Goal: Task Accomplishment & Management: Complete application form

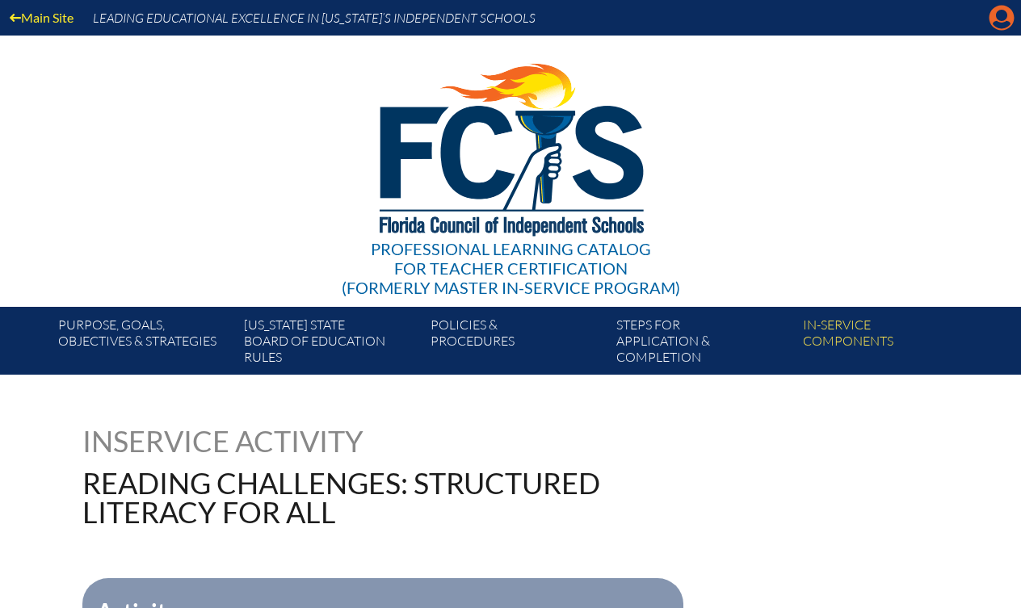
click at [998, 21] on icon at bounding box center [1002, 18] width 25 height 25
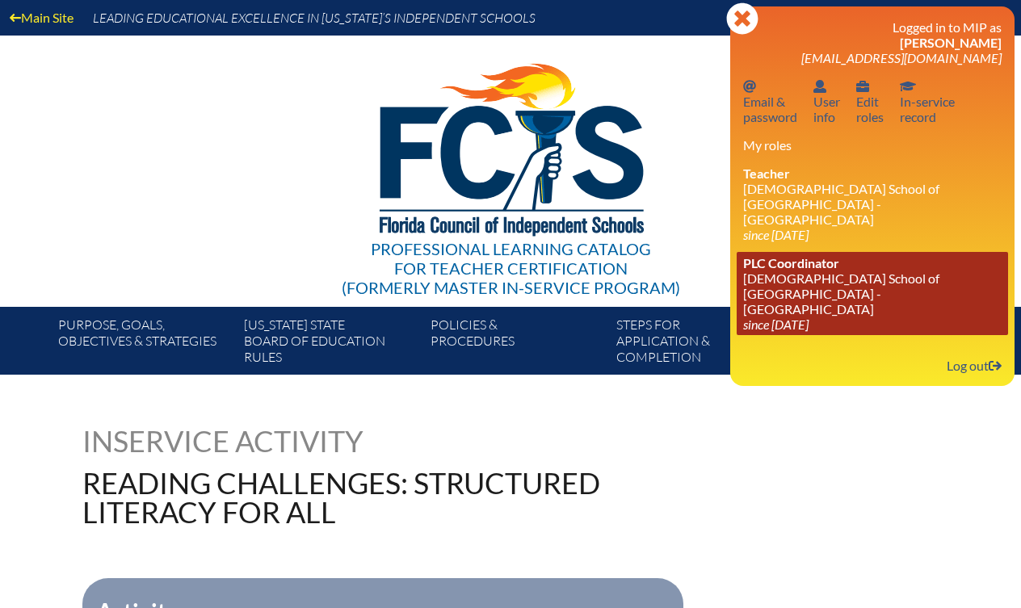
click at [799, 280] on link "PLC Coordinator Episcopal School of Jacksonville - St. Mark’s Campus since 2020…" at bounding box center [872, 293] width 271 height 83
click at [770, 255] on link "PLC Coordinator Episcopal School of Jacksonville - St. Mark’s Campus since 2020…" at bounding box center [872, 293] width 271 height 83
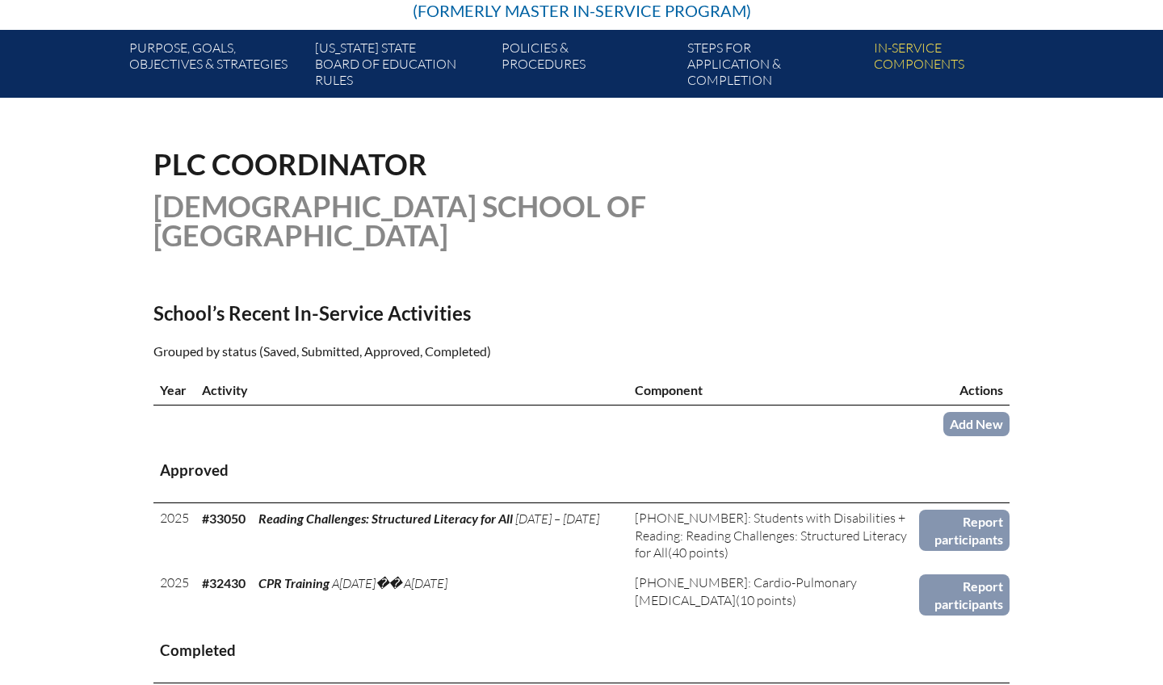
scroll to position [278, 0]
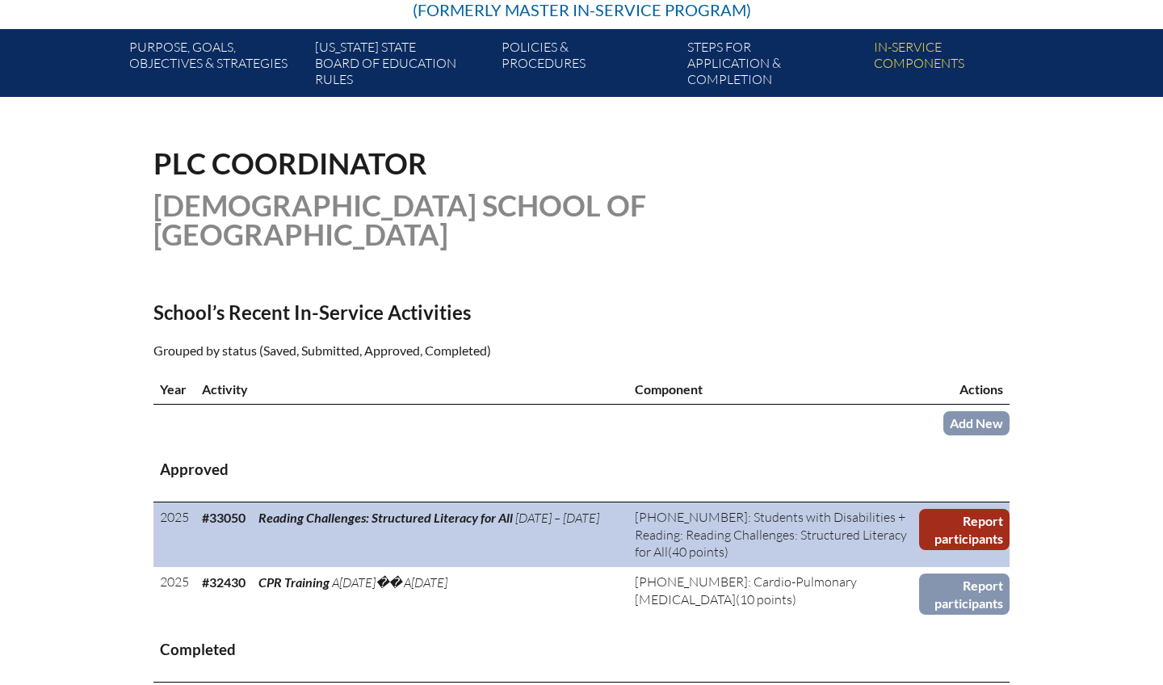
click at [986, 522] on link "Report participants" at bounding box center [964, 529] width 90 height 41
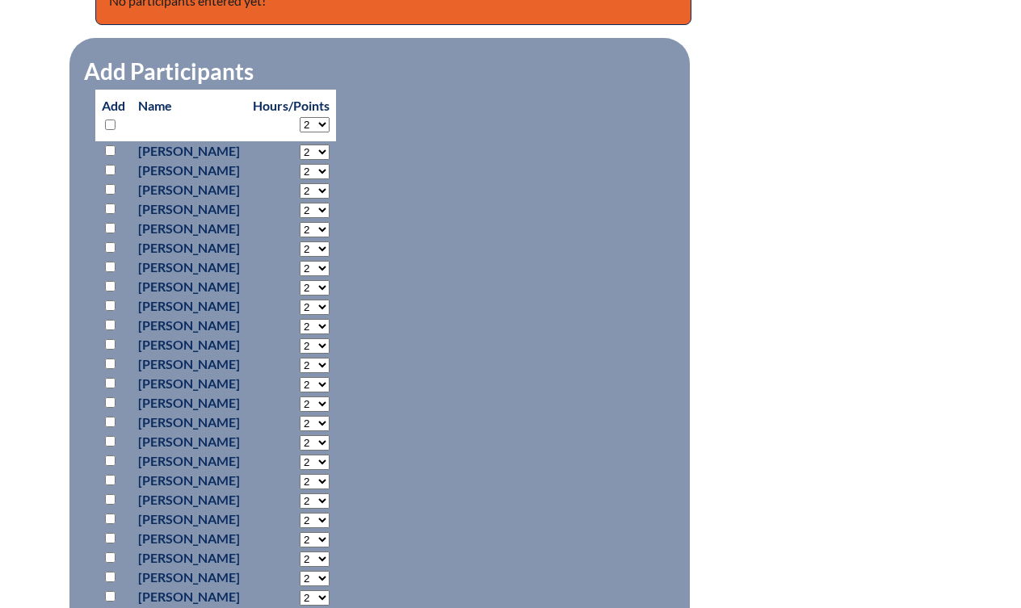
scroll to position [749, 0]
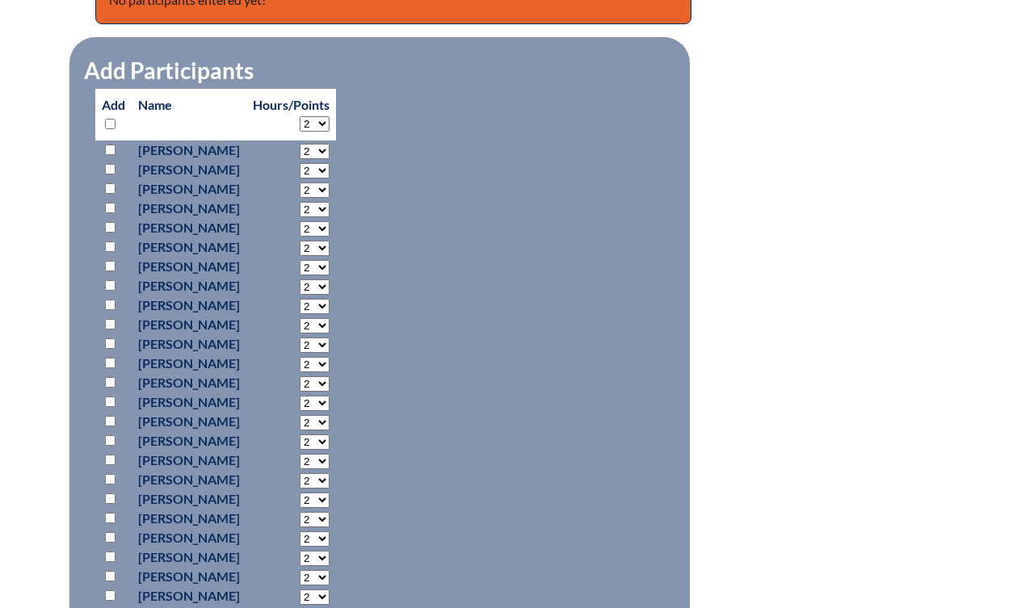
click at [106, 266] on input "checkbox" at bounding box center [110, 266] width 11 height 11
checkbox input "true"
select select "40"
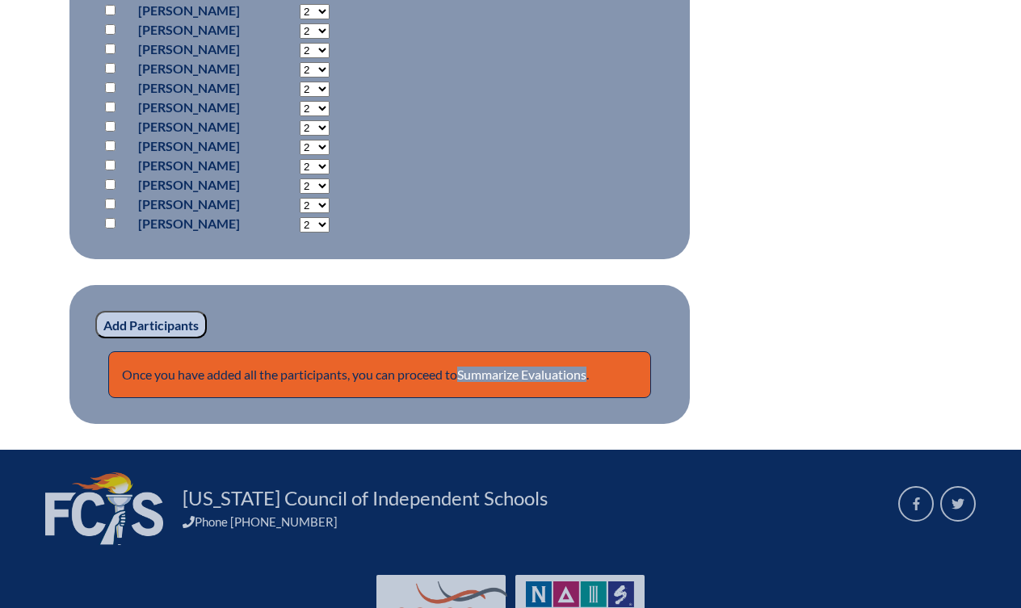
scroll to position [1490, 0]
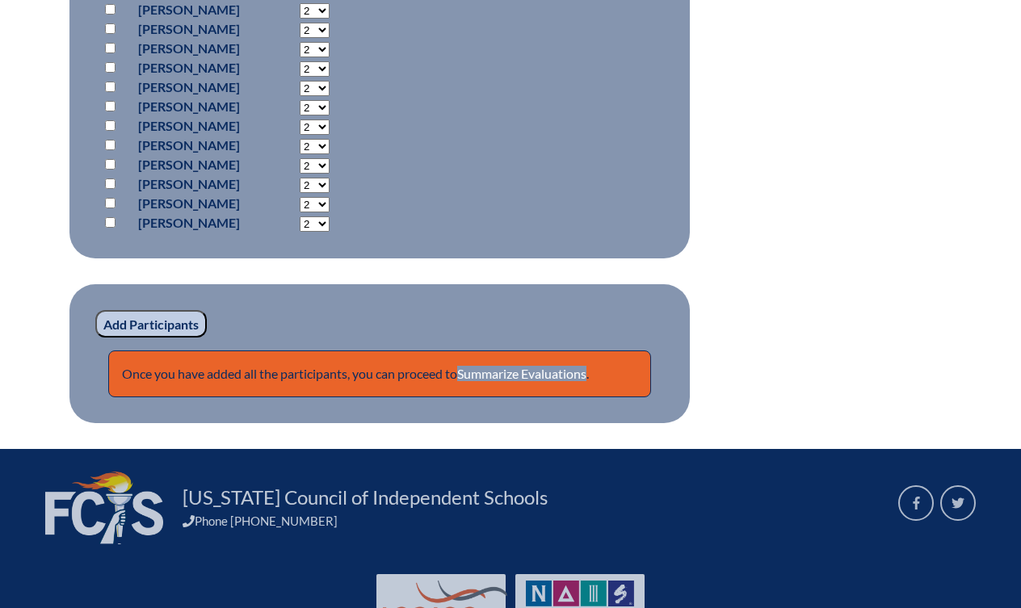
click at [146, 338] on input "Add Participants" at bounding box center [150, 323] width 111 height 27
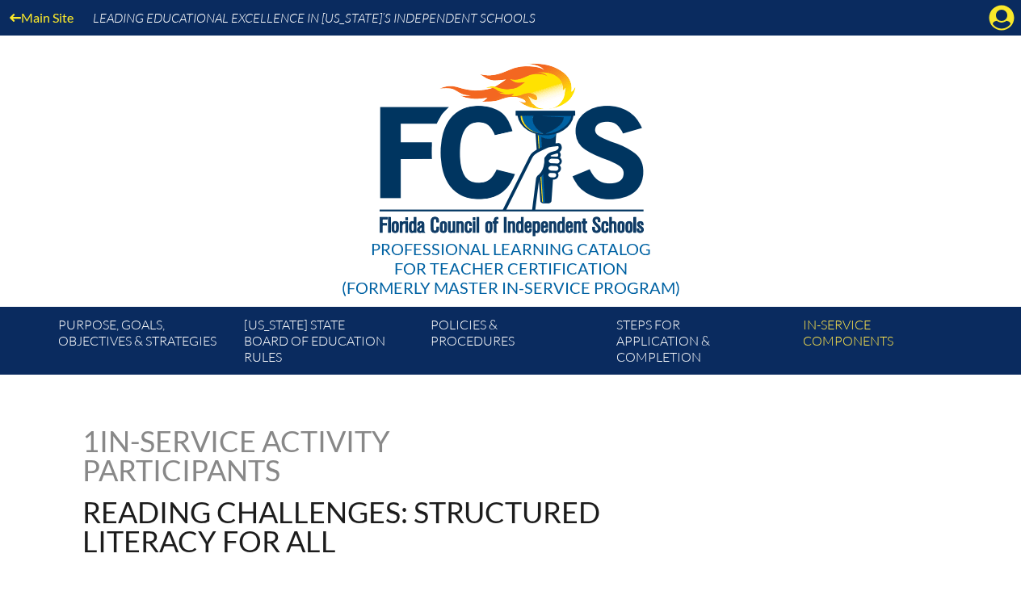
scroll to position [1490, 0]
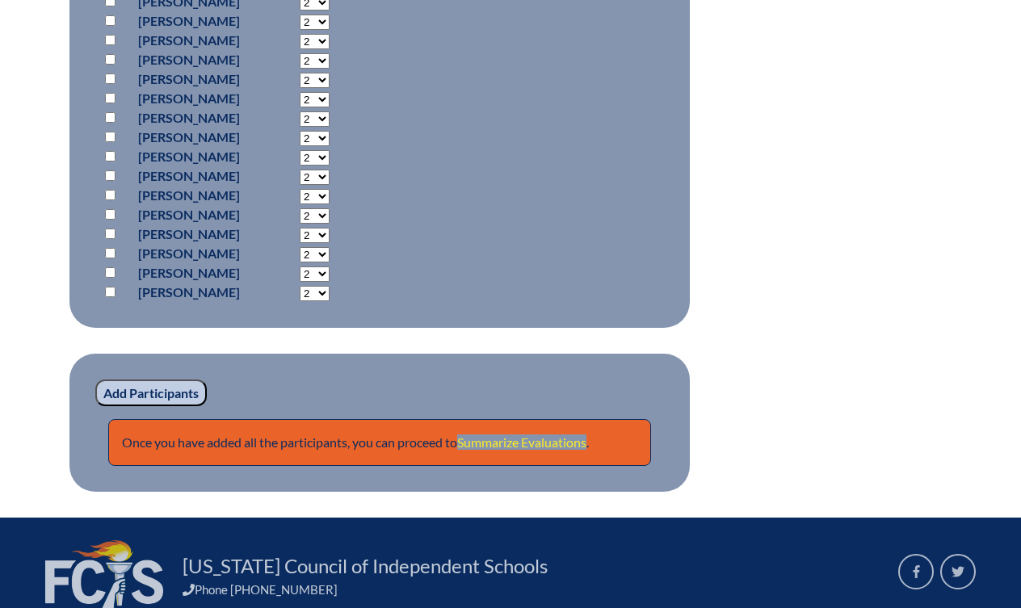
click at [489, 450] on link "Summarize Evaluations" at bounding box center [521, 442] width 129 height 15
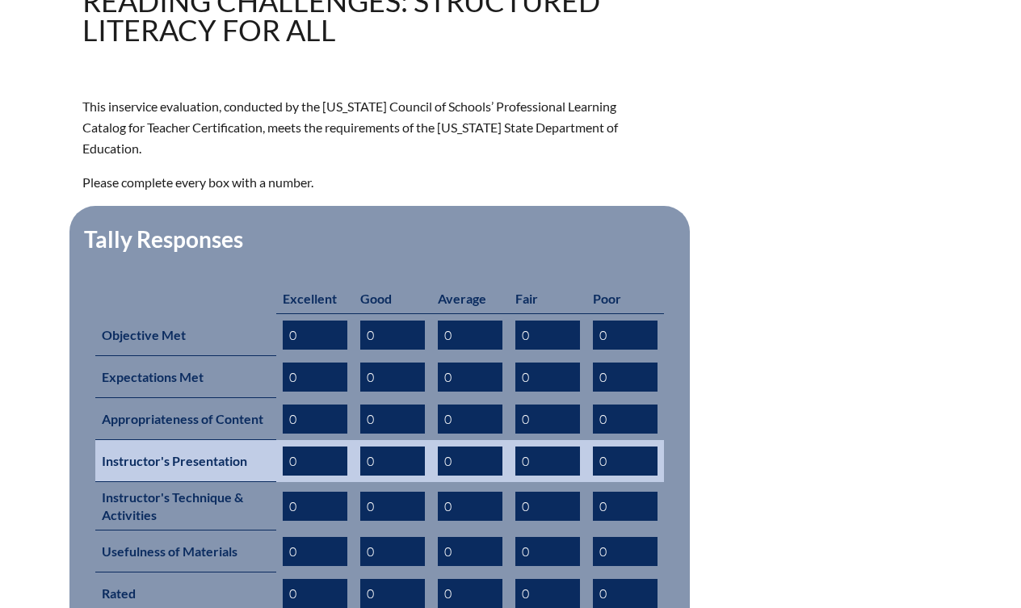
scroll to position [533, 0]
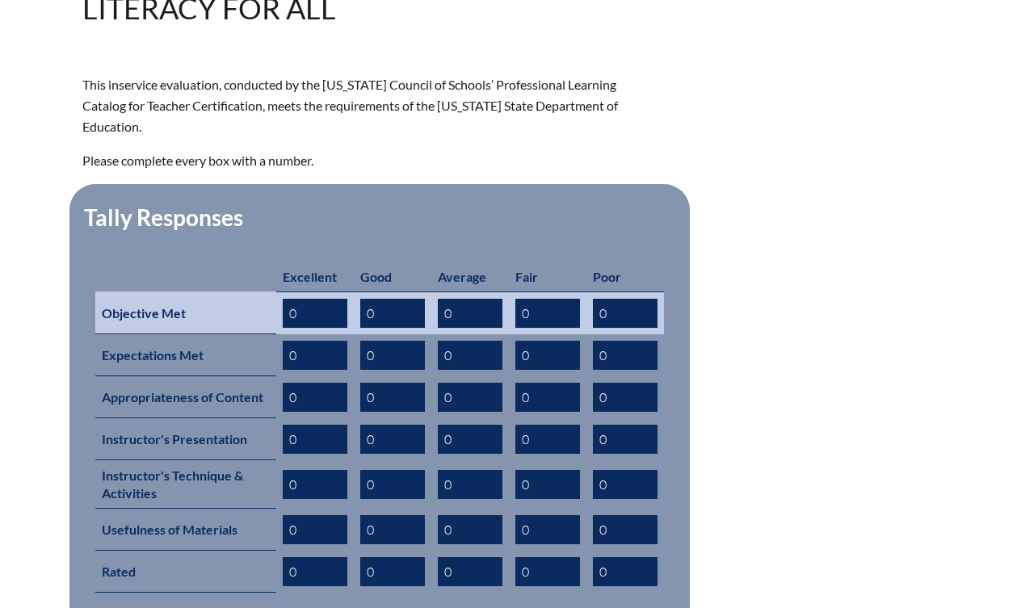
drag, startPoint x: 309, startPoint y: 288, endPoint x: 287, endPoint y: 288, distance: 22.6
click at [287, 299] on input "0" at bounding box center [315, 313] width 65 height 29
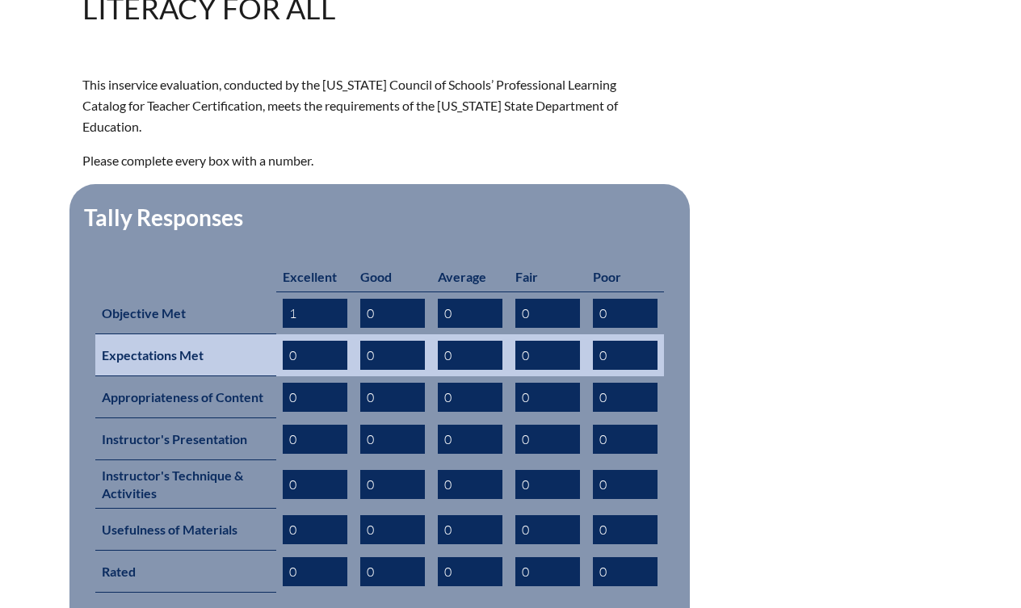
type input "1"
click at [278, 334] on td "0" at bounding box center [315, 355] width 78 height 42
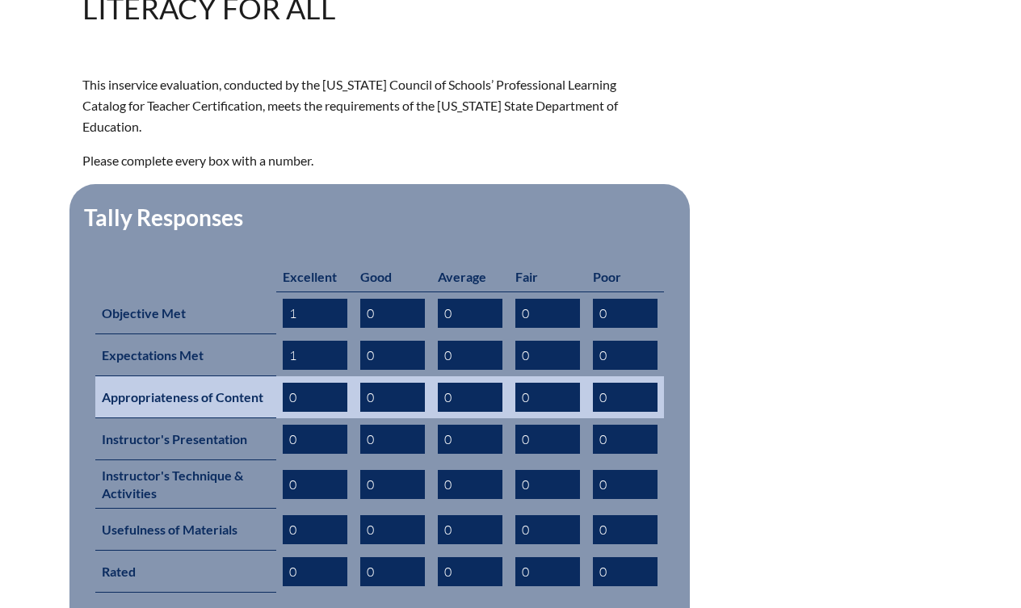
type input "1"
click at [341, 383] on input "0" at bounding box center [315, 397] width 65 height 29
drag, startPoint x: 317, startPoint y: 376, endPoint x: 275, endPoint y: 374, distance: 42.0
click at [275, 376] on tr "Appropriateness of Content 0 0 0 0 0" at bounding box center [379, 397] width 569 height 42
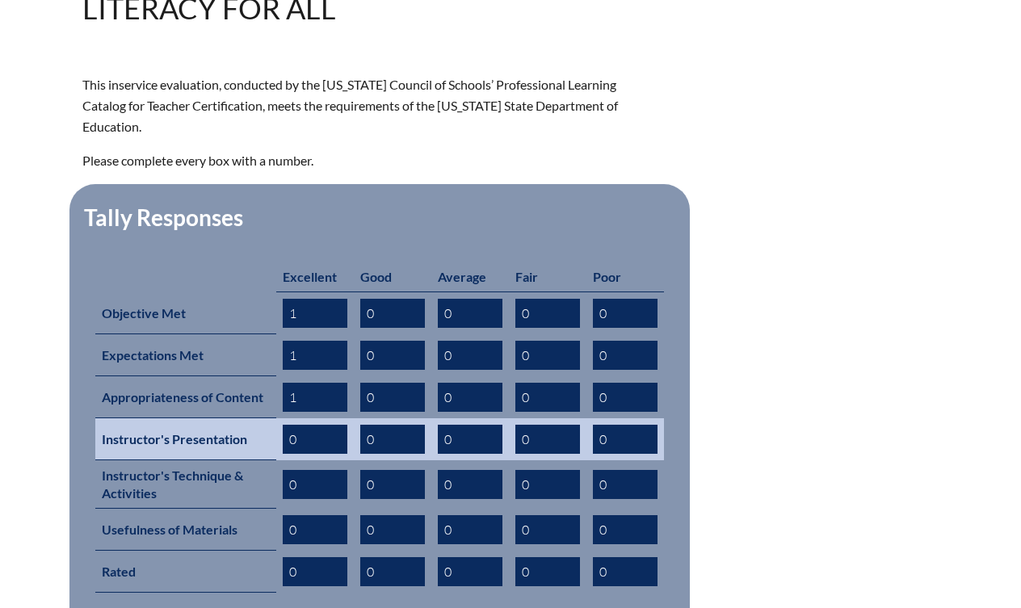
type input "1"
click at [329, 425] on input "0" at bounding box center [315, 439] width 65 height 29
drag, startPoint x: 330, startPoint y: 419, endPoint x: 271, endPoint y: 420, distance: 58.2
click at [271, 420] on tr "Instructor's Presentation 0 0 0 0 0" at bounding box center [379, 439] width 569 height 42
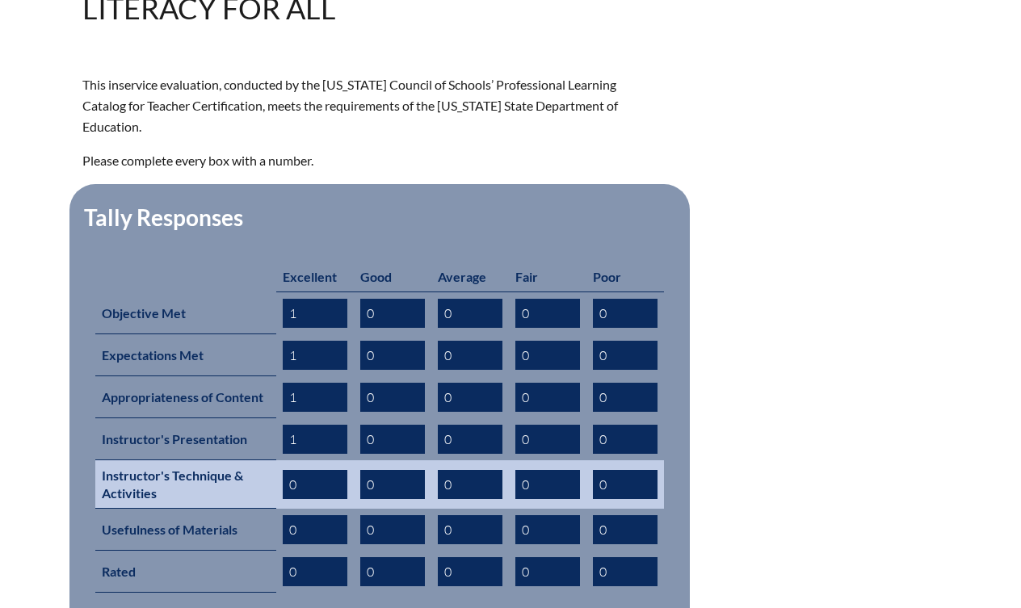
type input "1"
click at [331, 470] on input "0" at bounding box center [315, 484] width 65 height 29
drag, startPoint x: 331, startPoint y: 466, endPoint x: 281, endPoint y: 466, distance: 50.1
click at [281, 466] on td "0" at bounding box center [315, 484] width 78 height 48
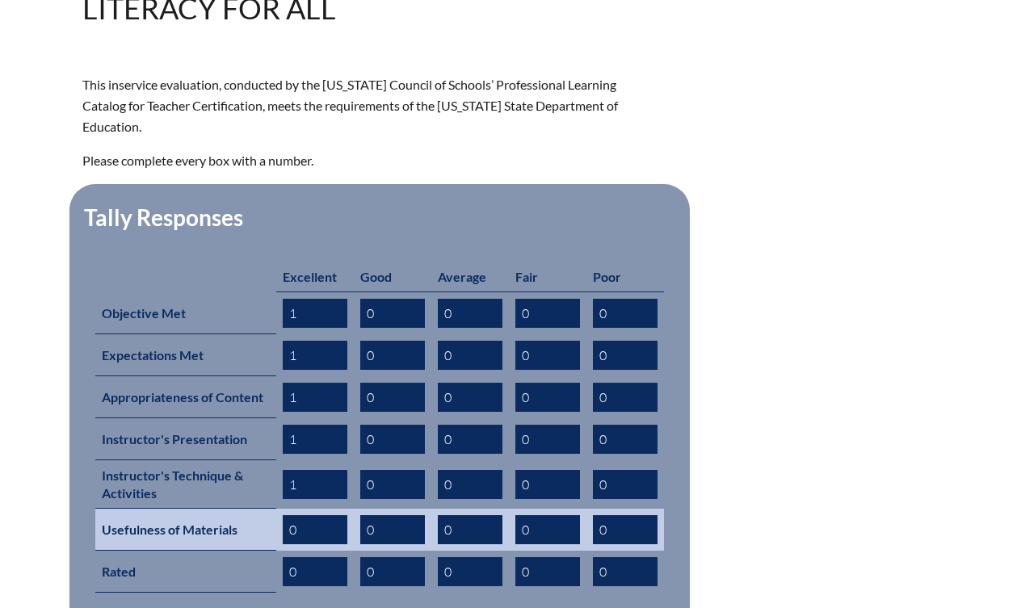
type input "1"
click at [329, 515] on input "0" at bounding box center [315, 529] width 65 height 29
drag, startPoint x: 329, startPoint y: 513, endPoint x: 271, endPoint y: 511, distance: 57.4
click at [271, 511] on tr "Usefulness of Materials 0 0 0 0 0" at bounding box center [379, 530] width 569 height 42
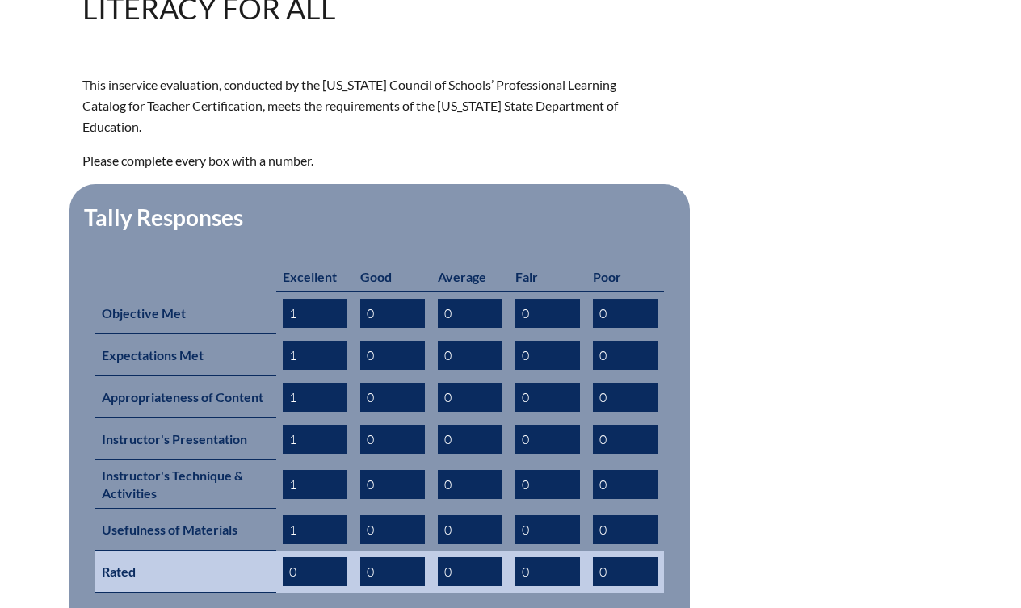
type input "1"
click at [324, 557] on input "0" at bounding box center [315, 571] width 65 height 29
drag, startPoint x: 324, startPoint y: 557, endPoint x: 259, endPoint y: 557, distance: 65.4
click at [259, 557] on tr "Rated 0 0 0 0 0" at bounding box center [379, 572] width 569 height 42
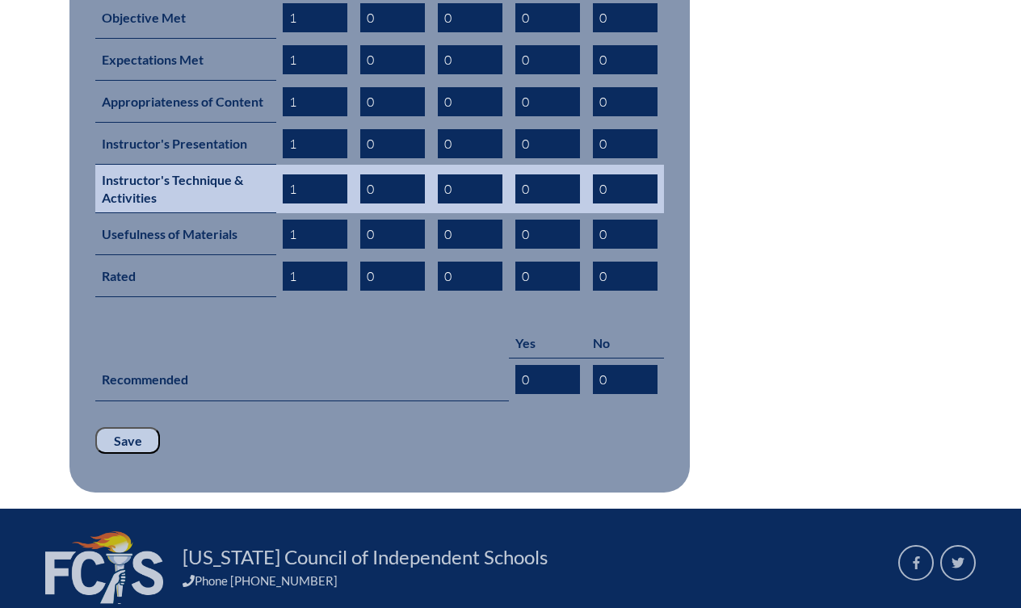
scroll to position [840, 0]
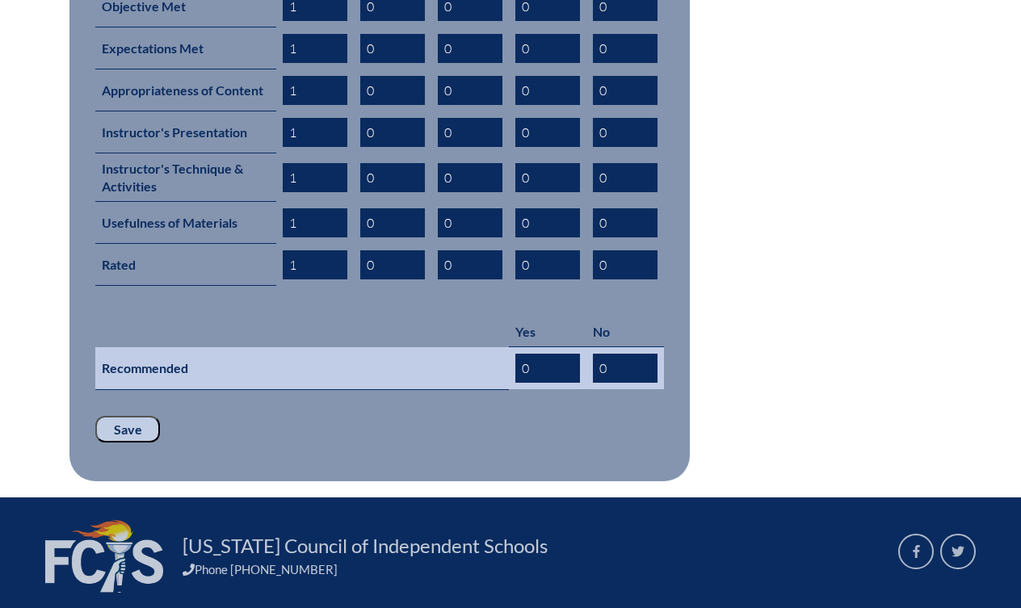
type input "1"
drag, startPoint x: 543, startPoint y: 356, endPoint x: 510, endPoint y: 357, distance: 33.1
click at [510, 357] on td "0" at bounding box center [548, 368] width 78 height 43
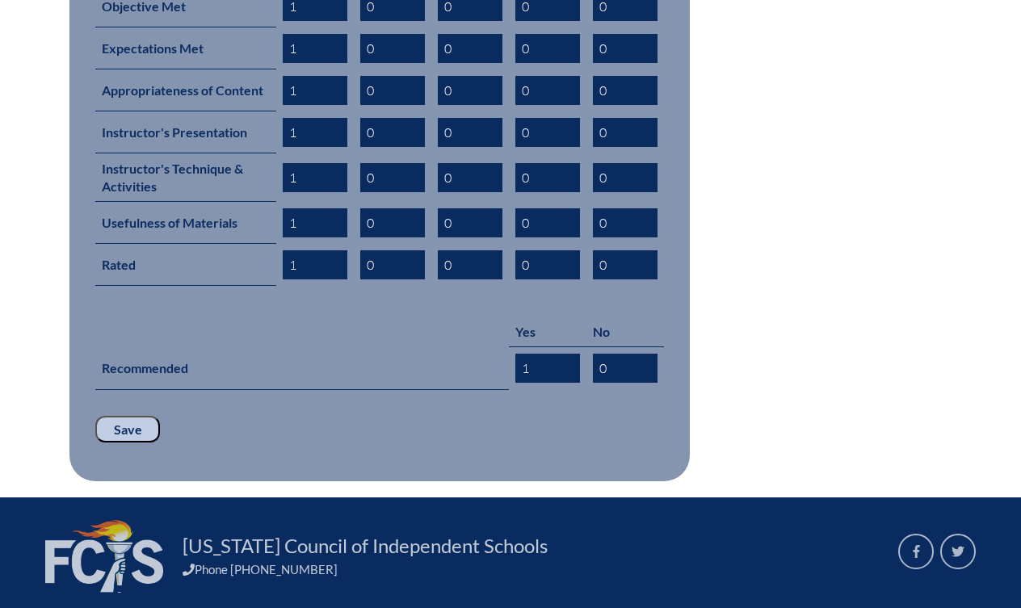
type input "1"
click at [125, 418] on input "Save" at bounding box center [127, 429] width 65 height 27
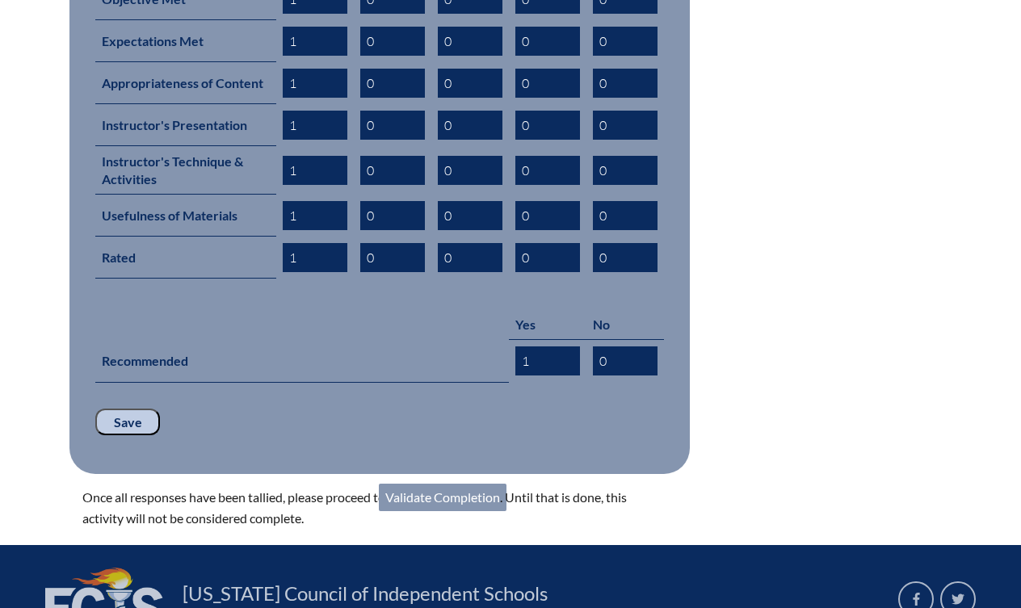
scroll to position [923, 0]
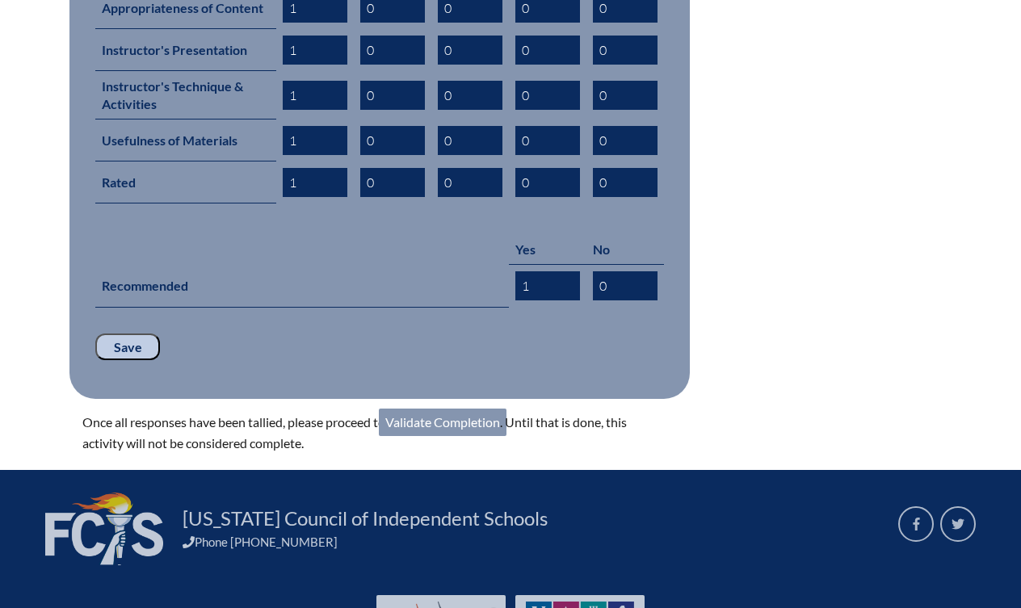
click at [446, 411] on link "Validate Completion" at bounding box center [443, 422] width 128 height 27
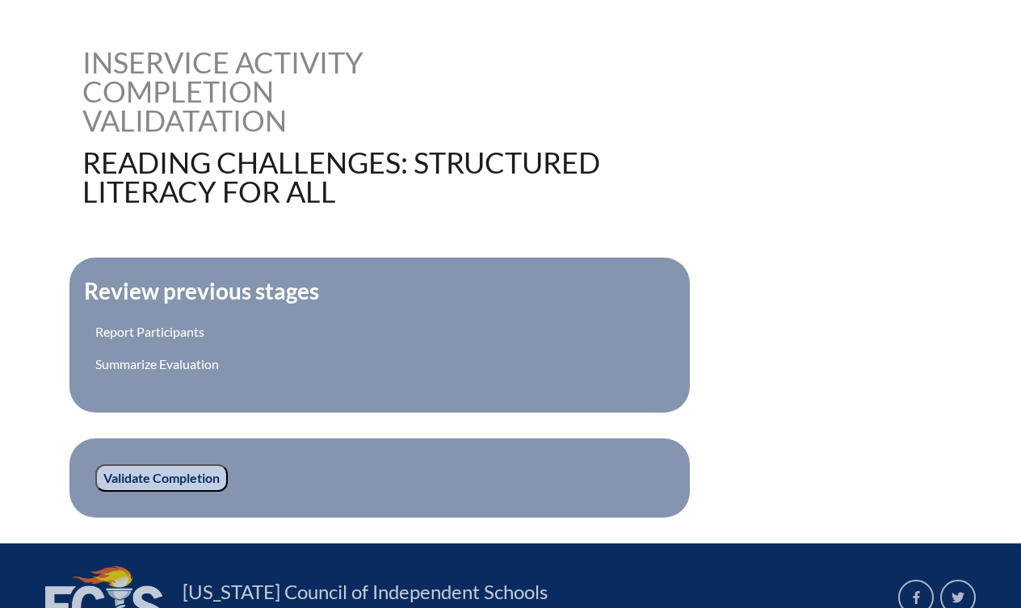
scroll to position [385, 0]
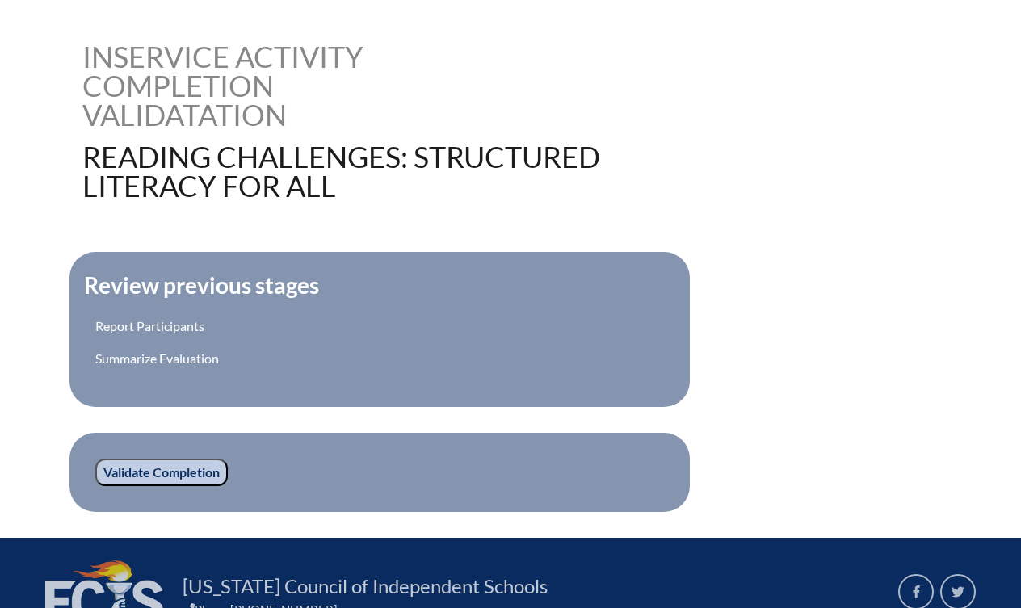
click at [190, 473] on input "Validate Completion" at bounding box center [161, 472] width 132 height 27
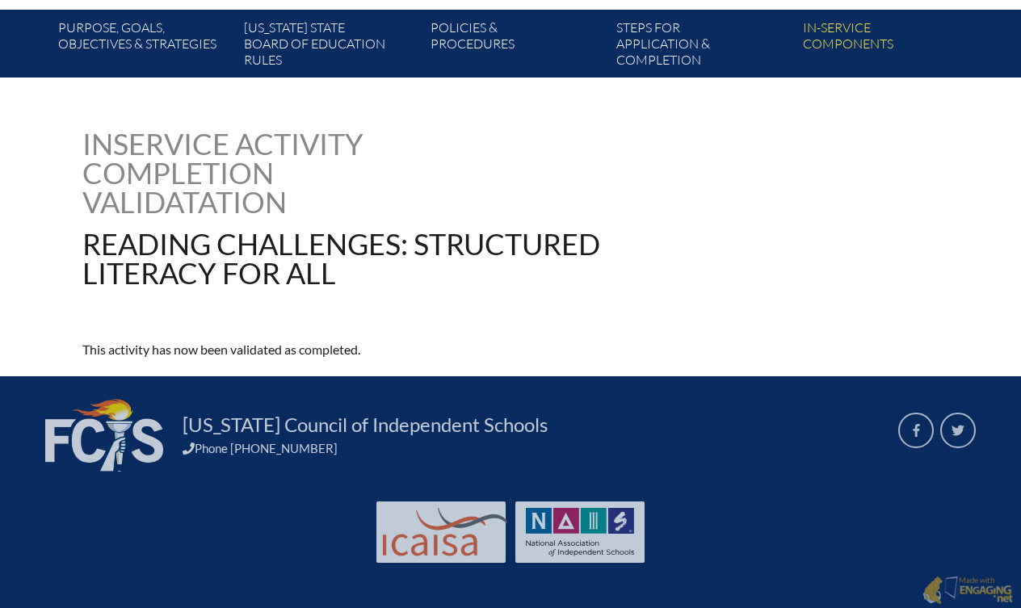
scroll to position [296, 0]
